Goal: Task Accomplishment & Management: Manage account settings

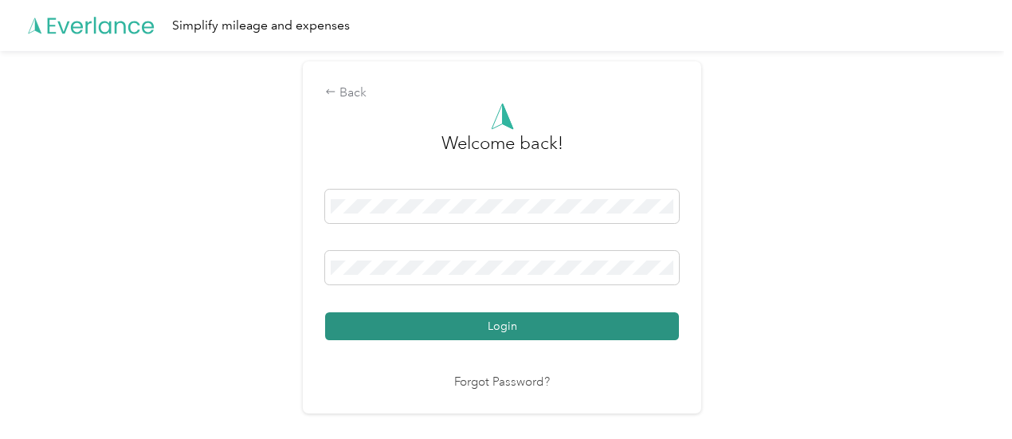
click at [518, 332] on button "Login" at bounding box center [502, 326] width 354 height 28
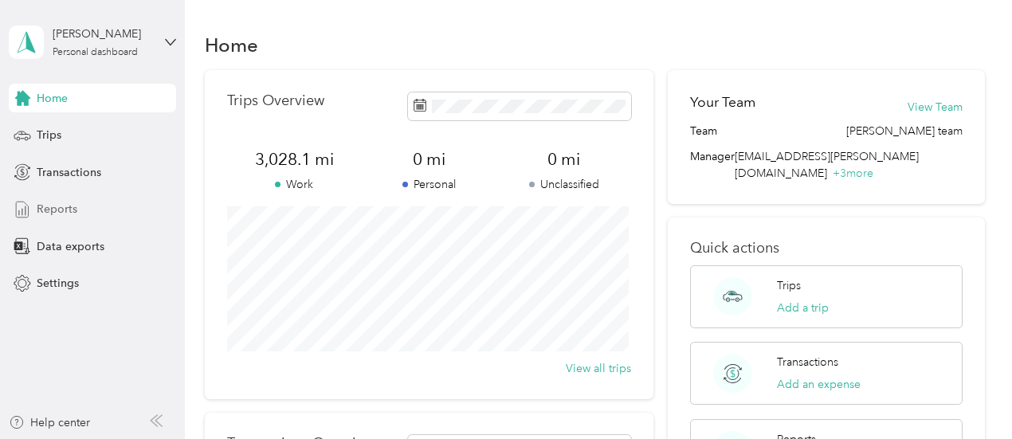
click at [46, 210] on span "Reports" at bounding box center [57, 209] width 41 height 17
